Goal: Transaction & Acquisition: Obtain resource

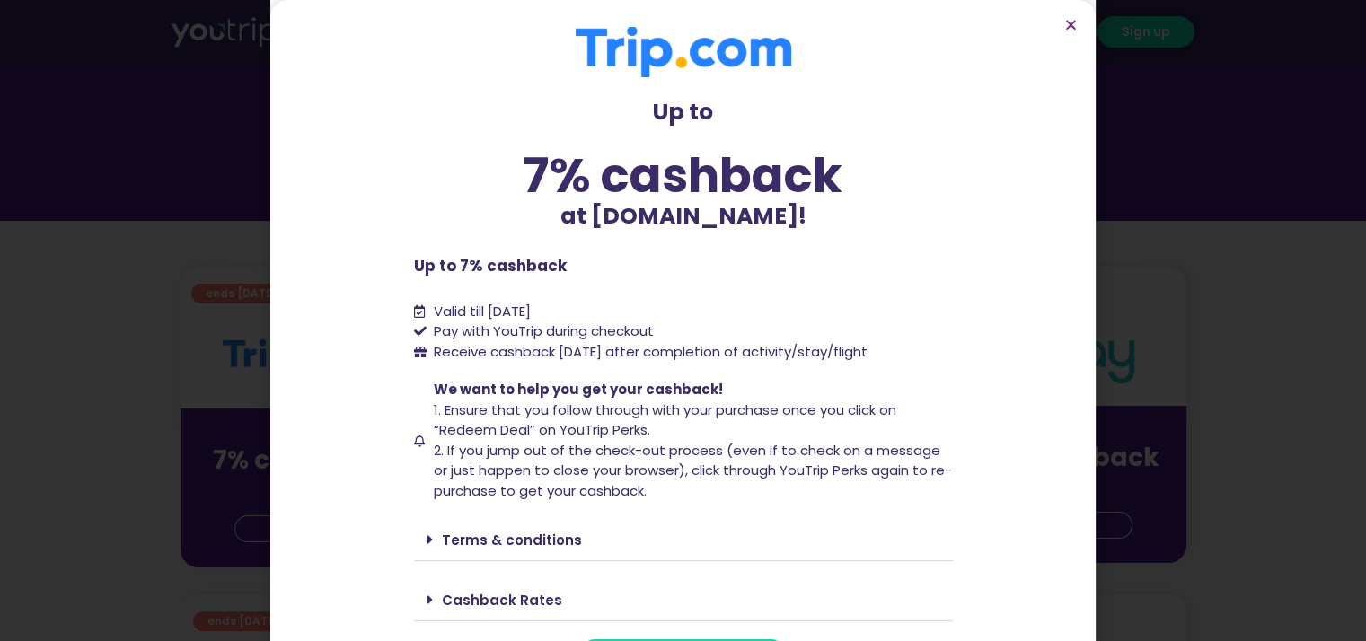
scroll to position [43, 0]
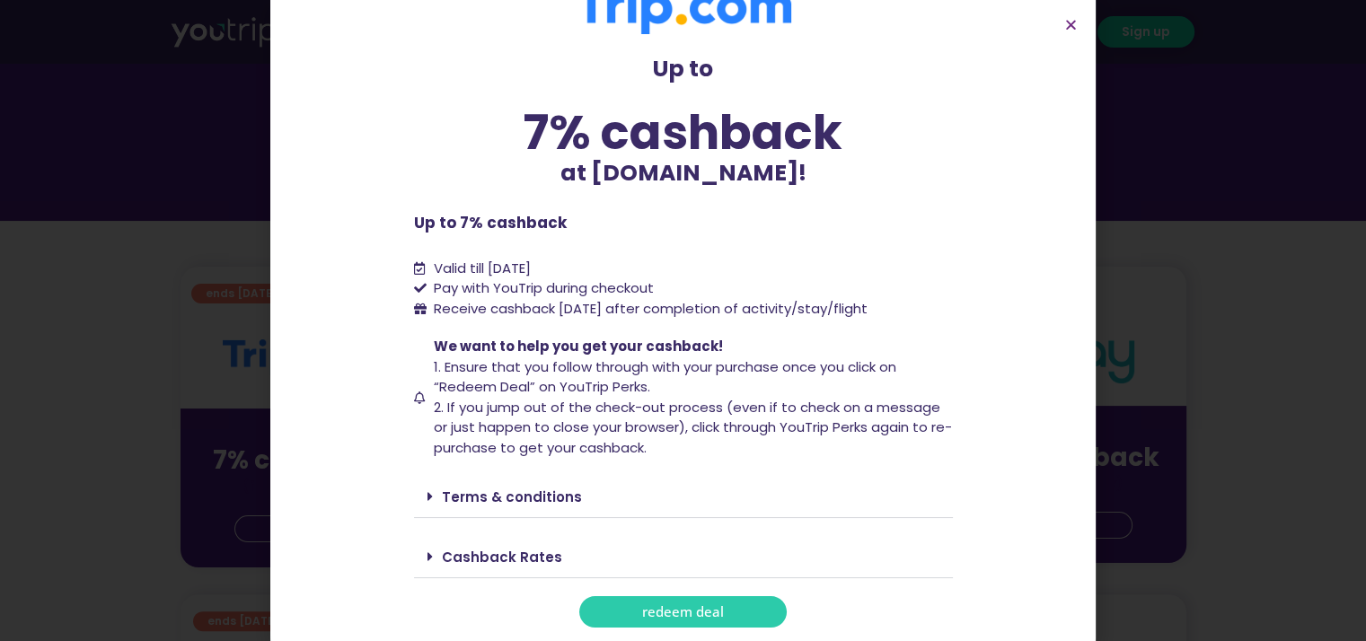
click at [646, 617] on span "redeem deal" at bounding box center [683, 611] width 82 height 13
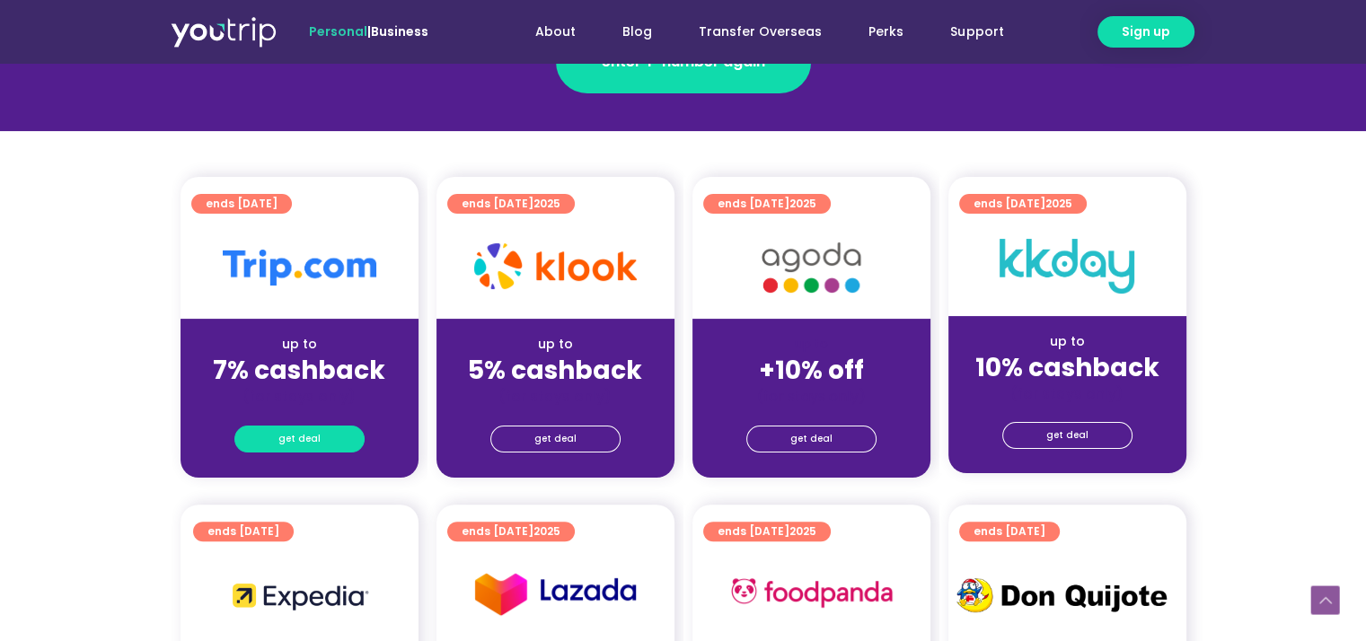
click at [310, 436] on span "get deal" at bounding box center [299, 438] width 42 height 25
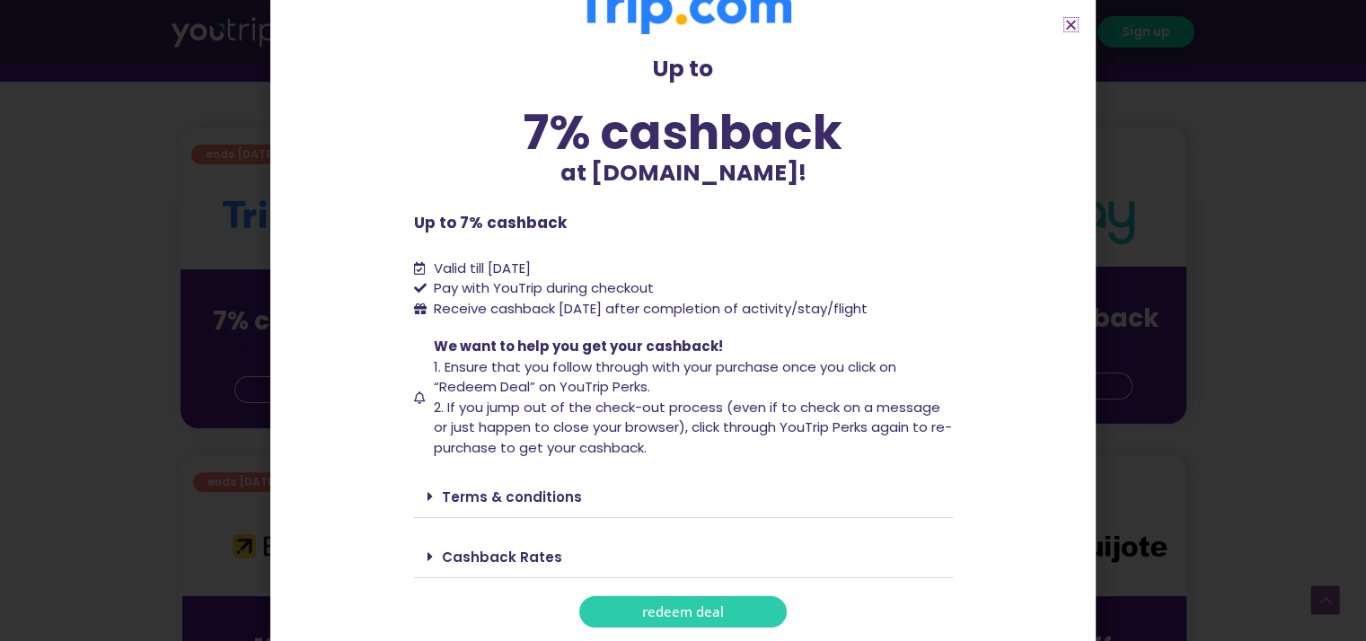
scroll to position [449, 0]
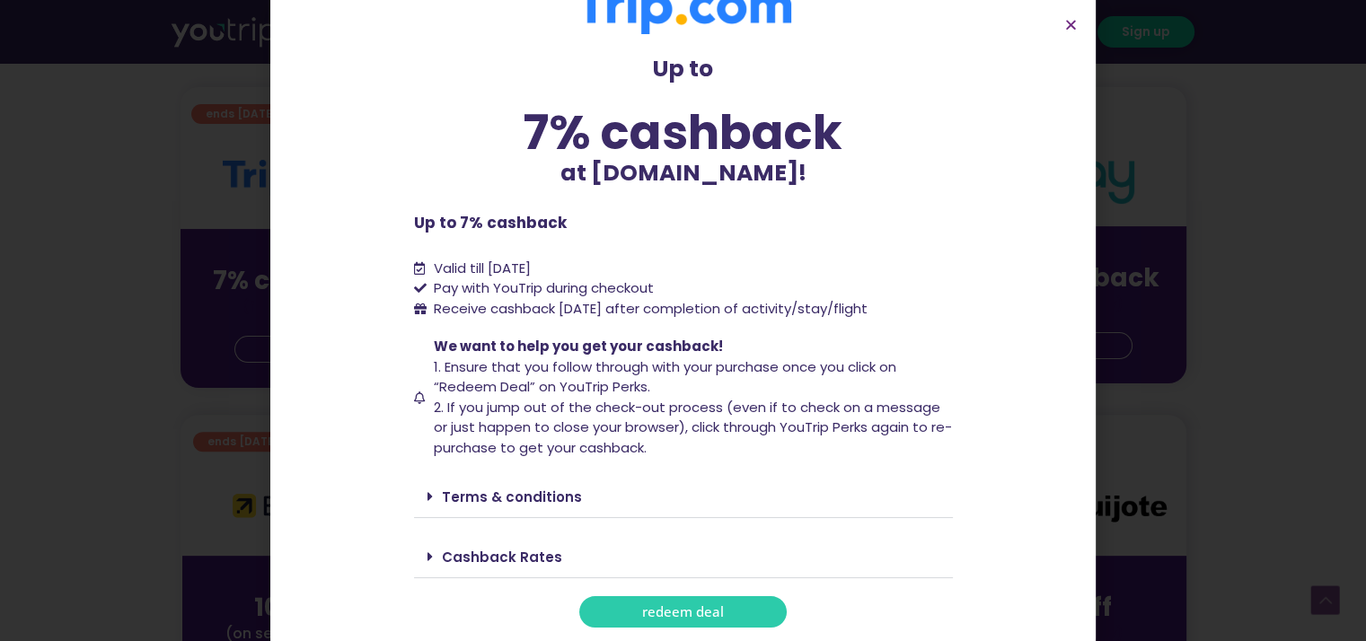
click at [618, 611] on link "redeem deal" at bounding box center [682, 611] width 207 height 31
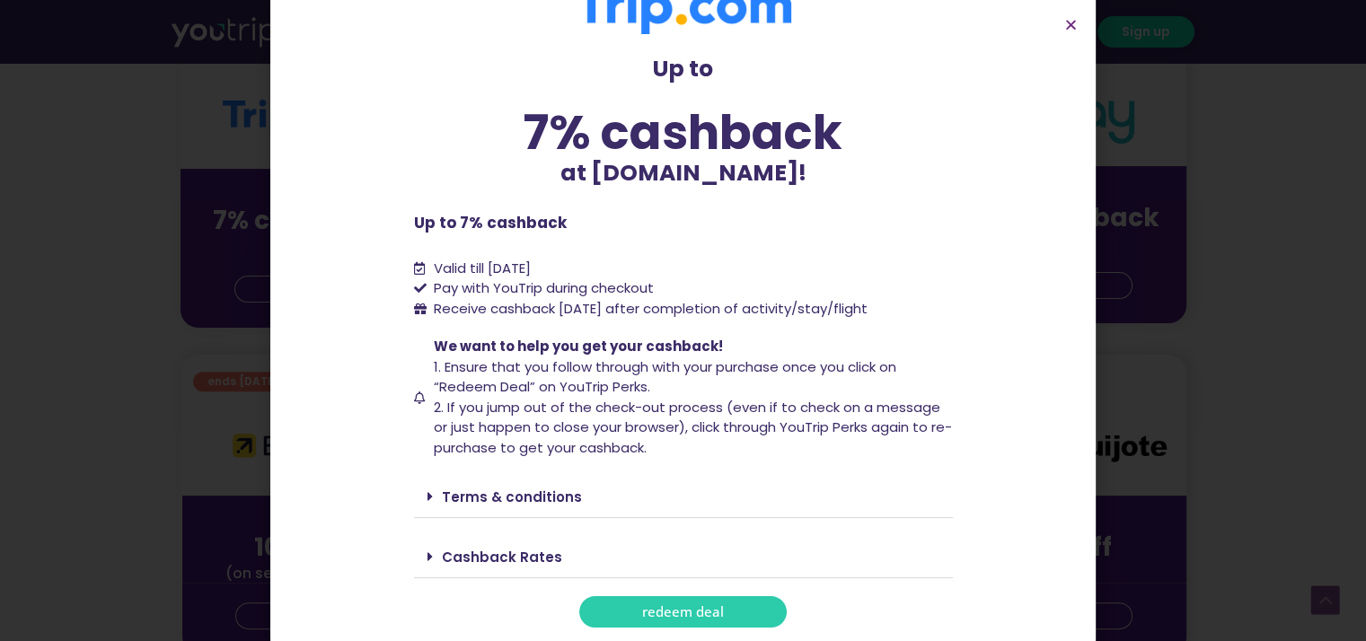
scroll to position [539, 0]
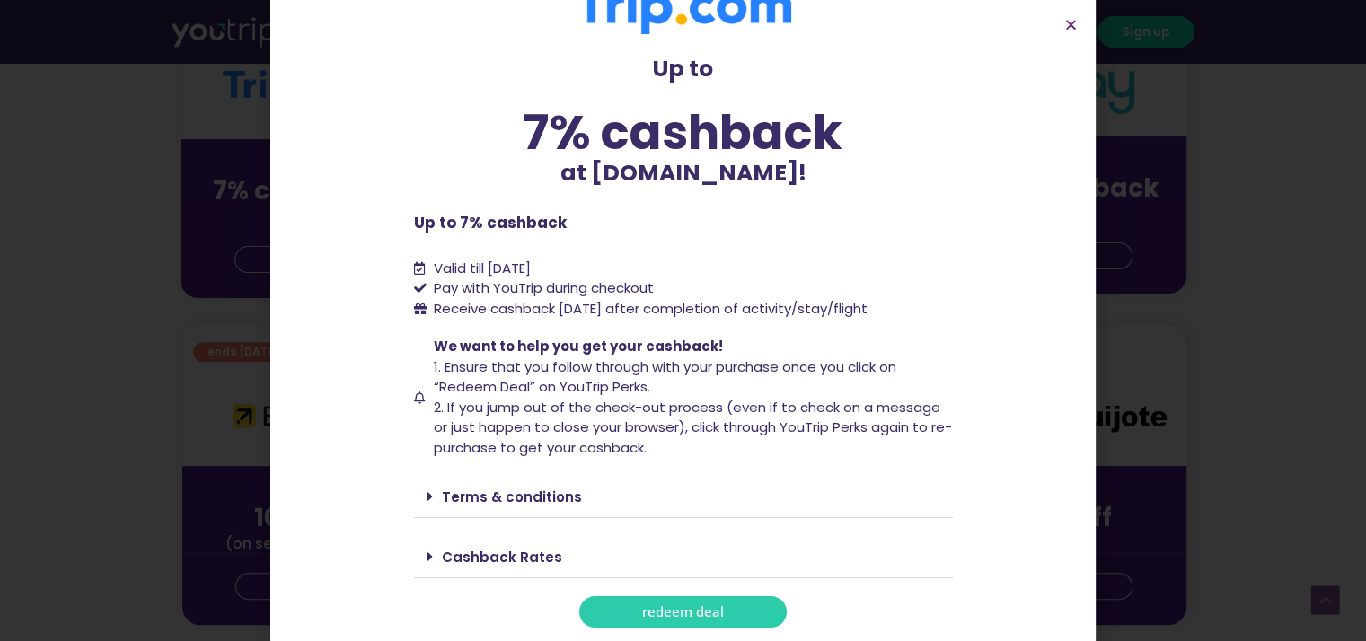
click at [675, 619] on span "redeem deal" at bounding box center [683, 611] width 82 height 13
click at [1071, 27] on icon "Close" at bounding box center [1070, 24] width 13 height 13
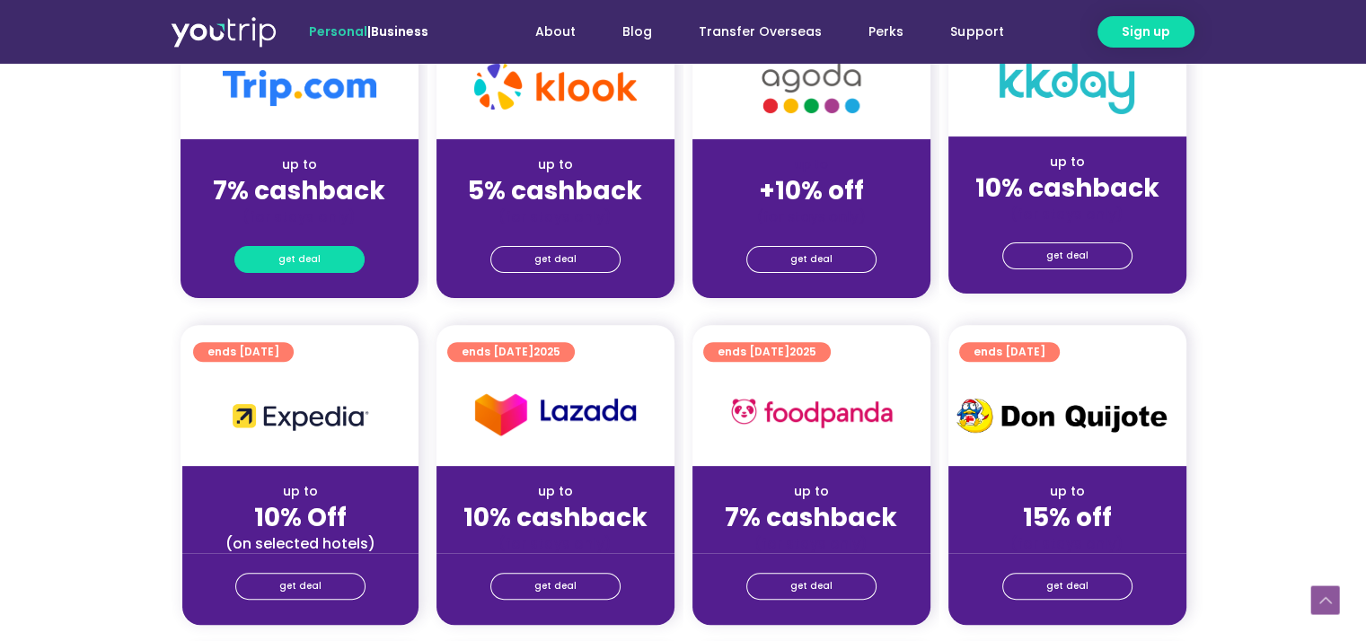
click at [277, 257] on link "get deal" at bounding box center [299, 259] width 130 height 27
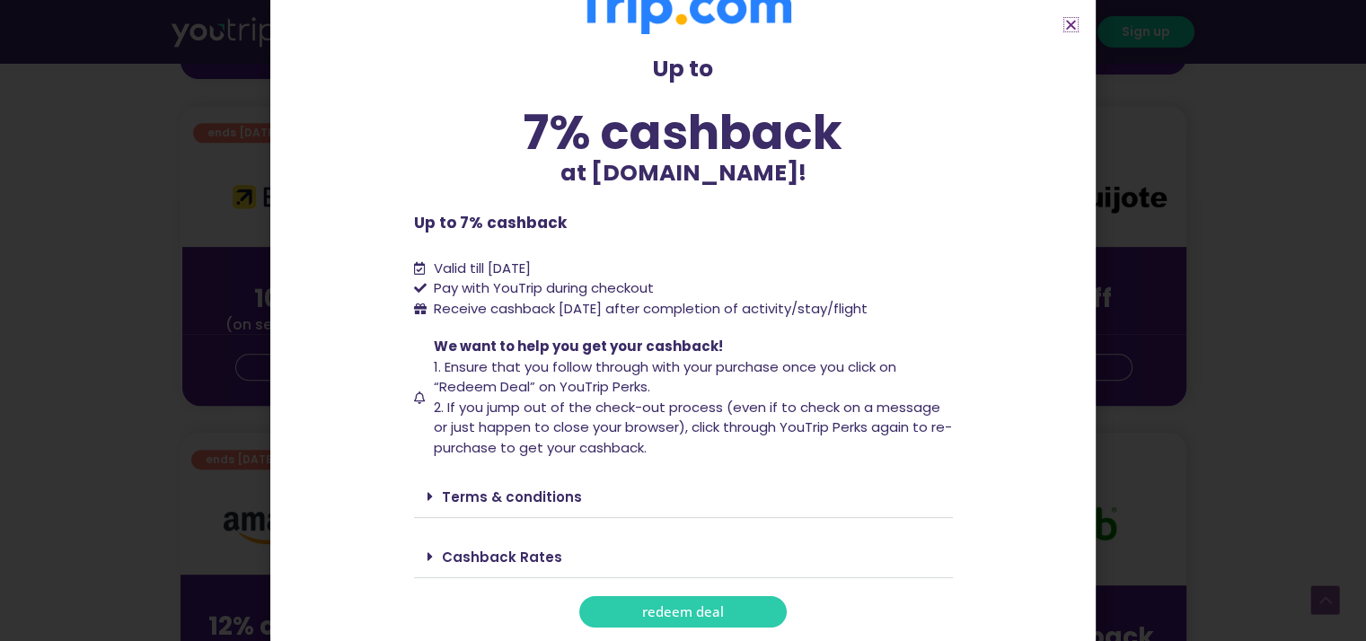
scroll to position [898, 0]
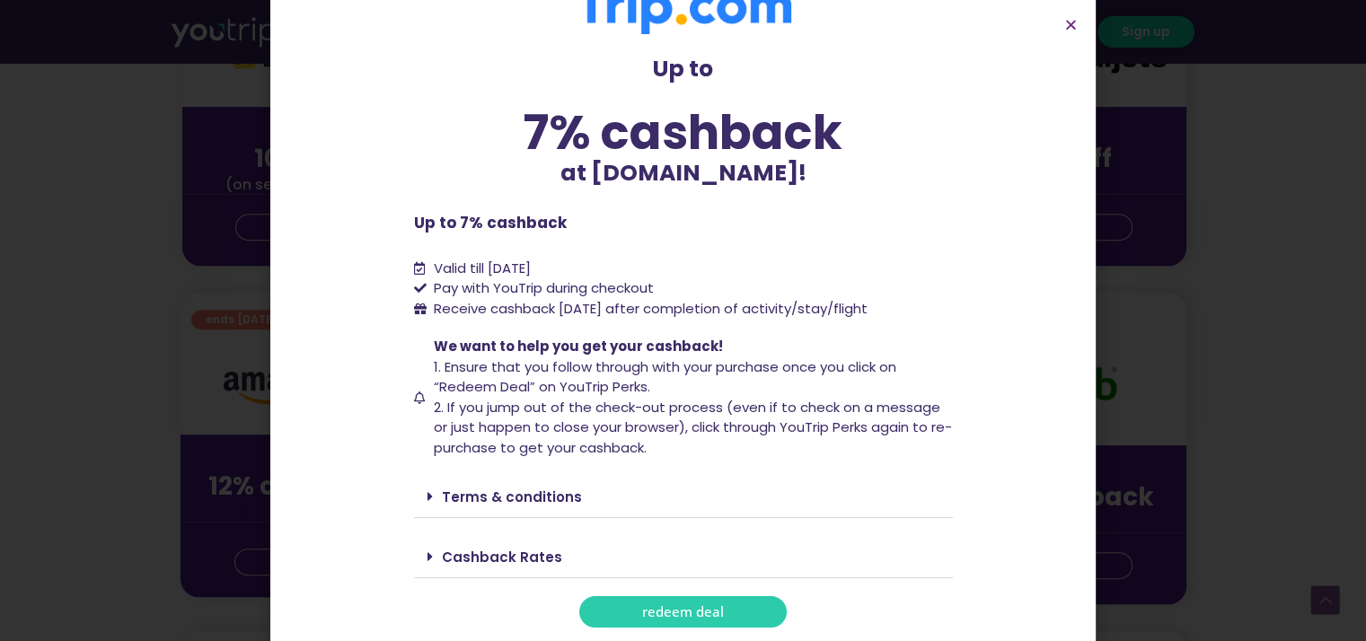
click at [668, 612] on span "redeem deal" at bounding box center [683, 611] width 82 height 13
